Goal: Complete application form

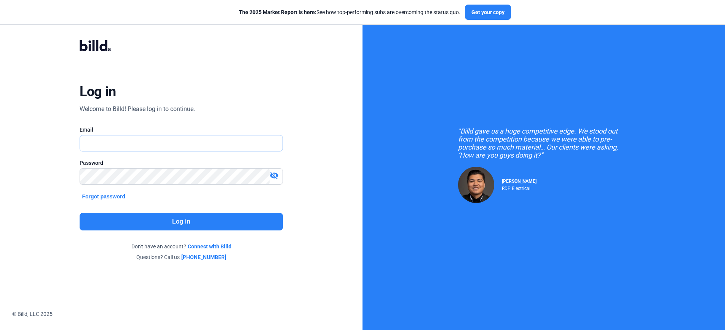
type input "[PERSON_NAME][EMAIL_ADDRESS][PERSON_NAME][DOMAIN_NAME]"
click at [160, 217] on button "Log in" at bounding box center [181, 222] width 203 height 18
